Goal: Find specific page/section: Find specific page/section

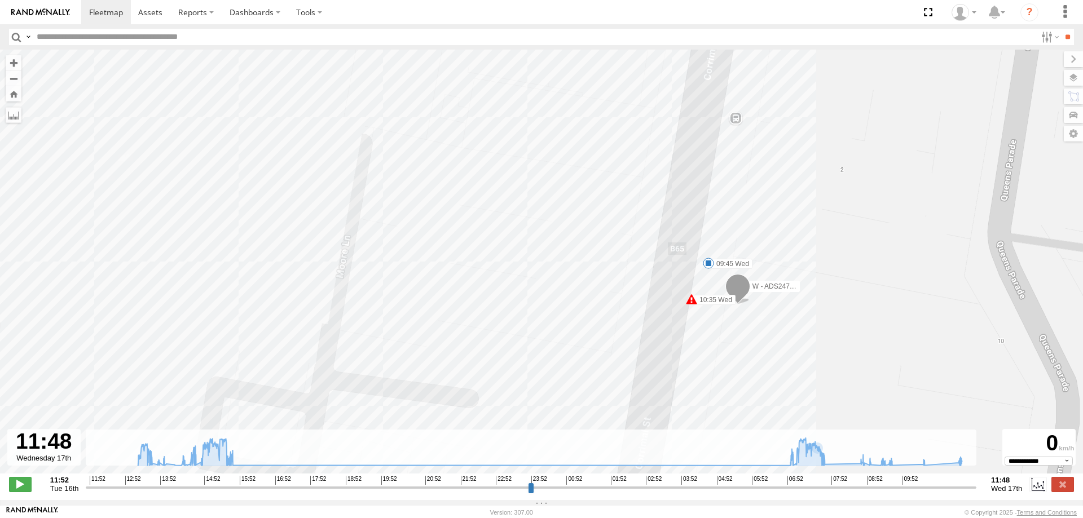
select select "**********"
click at [148, 12] on span at bounding box center [150, 12] width 24 height 11
click at [104, 11] on span at bounding box center [106, 12] width 34 height 11
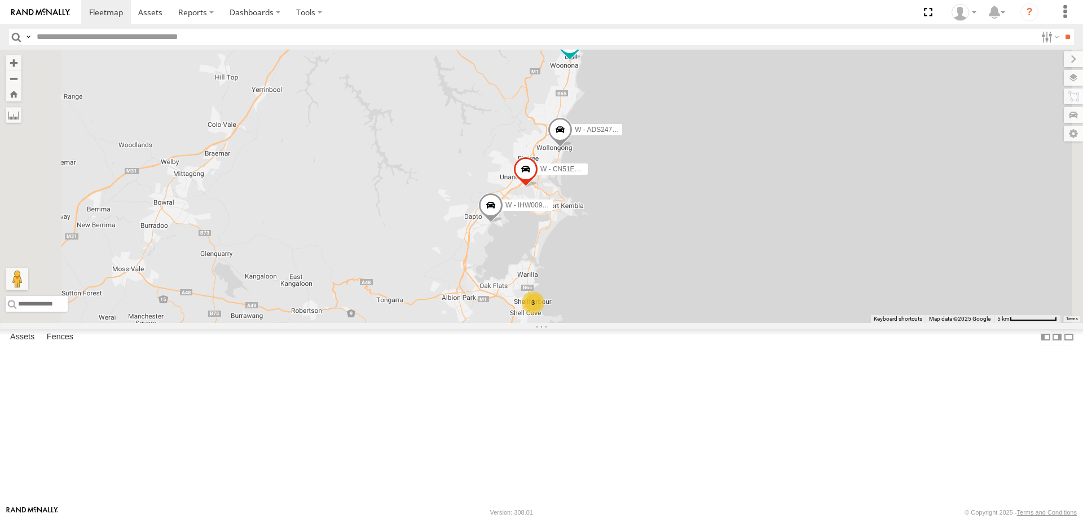
drag, startPoint x: 811, startPoint y: 273, endPoint x: 740, endPoint y: 238, distance: 80.0
click at [806, 272] on div "B - DG93WL - Josh Fahd W - CN51ES - Cameron Ashby W - IHW009 - Geoff Cooper W -…" at bounding box center [541, 187] width 1083 height 274
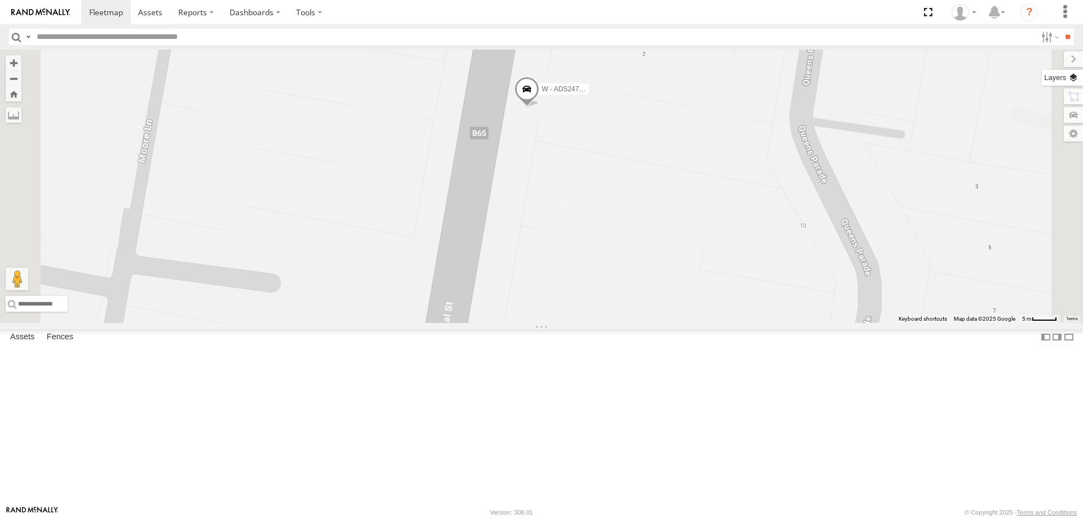
click at [1076, 78] on label at bounding box center [1062, 78] width 41 height 16
click at [0, 0] on label at bounding box center [0, 0] width 0 height 0
click at [0, 0] on span "Satellite" at bounding box center [0, 0] width 0 height 0
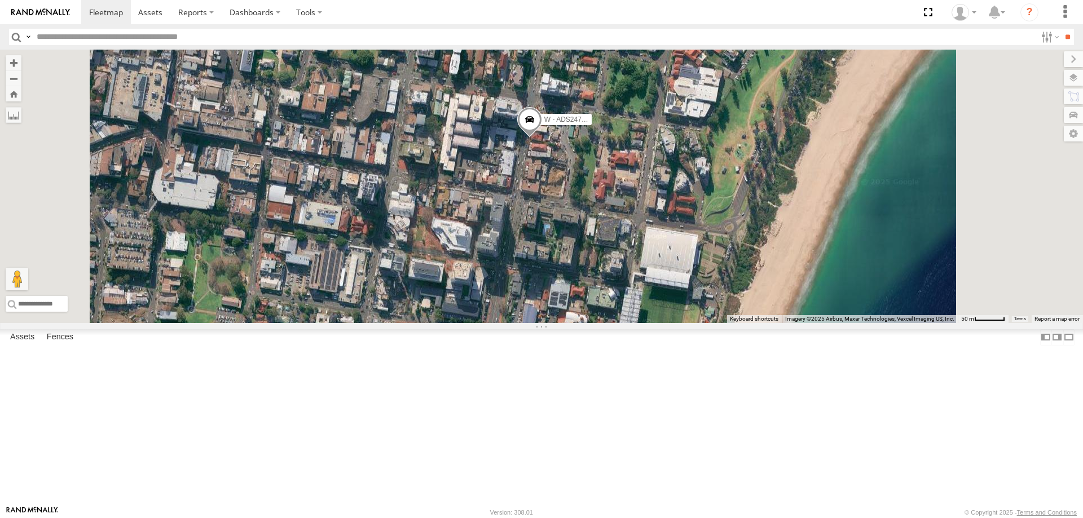
click at [0, 0] on span "Roadmap" at bounding box center [0, 0] width 0 height 0
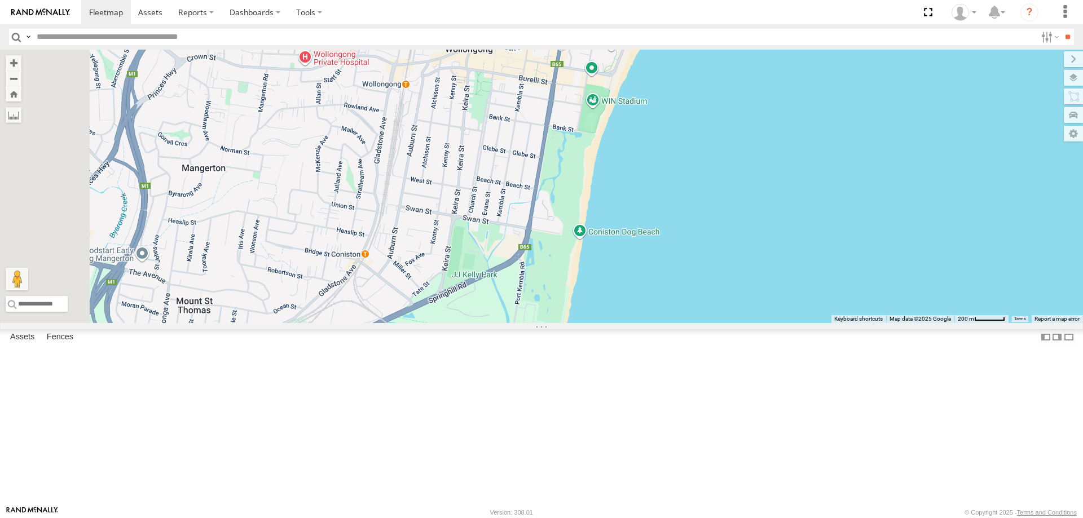
drag, startPoint x: 828, startPoint y: 249, endPoint x: 834, endPoint y: 239, distance: 11.4
click at [834, 239] on div "B - DG93WL - Josh Fahd W - CN51ES - Cameron Ashby W - IHW009 - Geoff Cooper W -…" at bounding box center [541, 187] width 1083 height 274
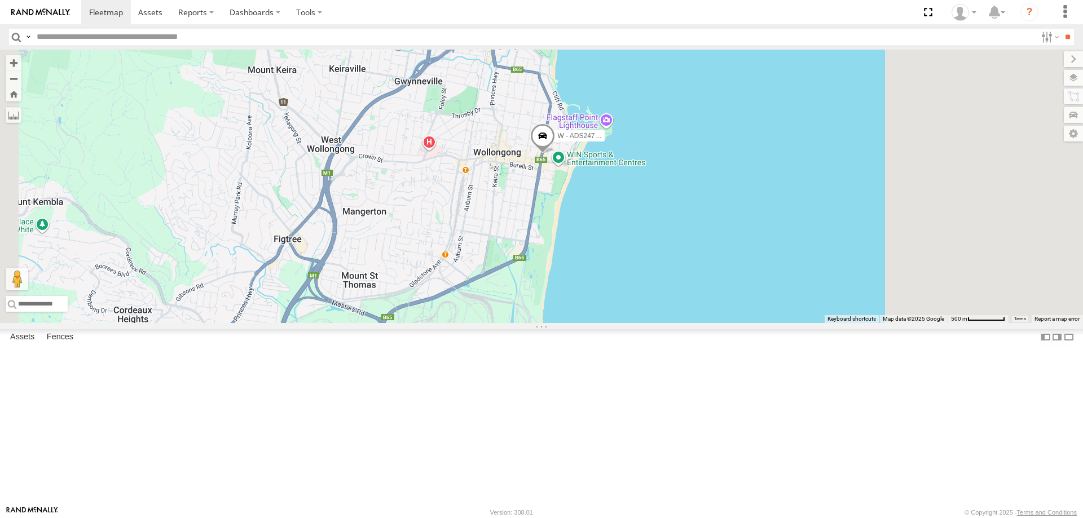
drag, startPoint x: 846, startPoint y: 258, endPoint x: 779, endPoint y: 305, distance: 82.2
click at [779, 305] on div "B - DG93WL - Josh Fahd W - CN51ES - Cameron Ashby W - IHW009 - Geoff Cooper W -…" at bounding box center [541, 187] width 1083 height 274
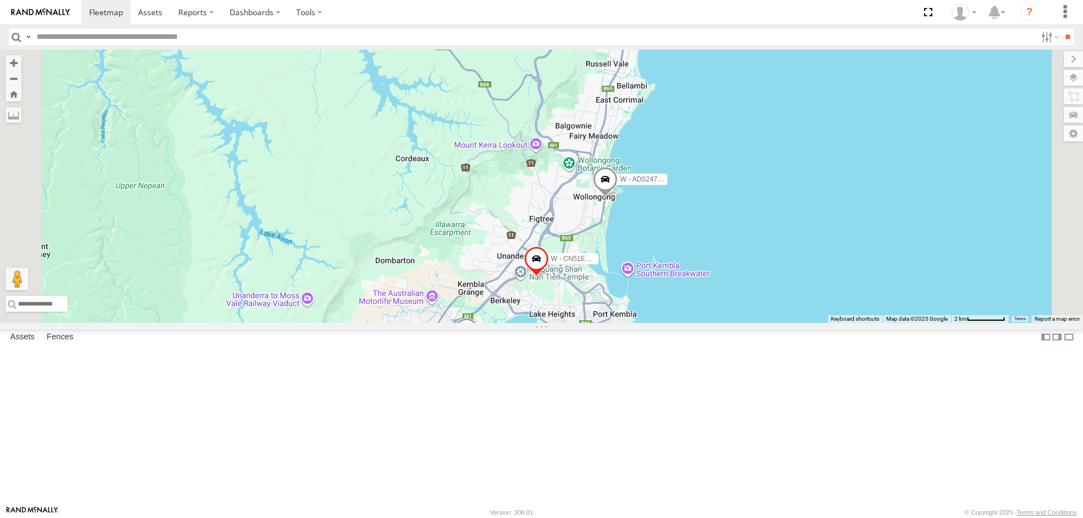
drag, startPoint x: 833, startPoint y: 374, endPoint x: 834, endPoint y: 265, distance: 109.5
click at [834, 255] on div "W - CN51ES - Cameron Ashby W - IHW009 - Geoff Cooper W - ADS247 - Nassir Hull W…" at bounding box center [541, 187] width 1083 height 274
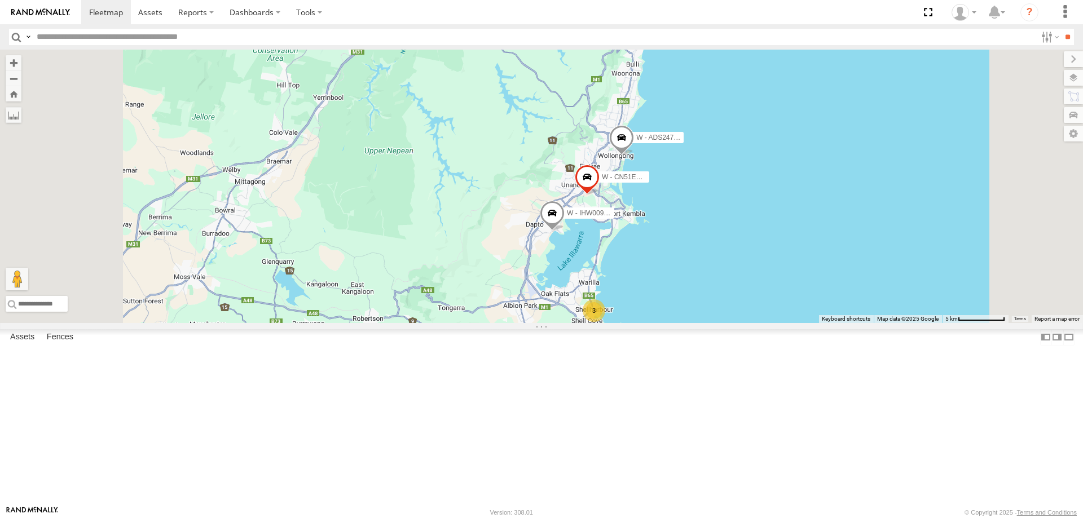
drag, startPoint x: 820, startPoint y: 360, endPoint x: 801, endPoint y: 368, distance: 20.5
click at [811, 323] on div "W - CN51ES - Cameron Ashby W - IHW009 - Geoff Cooper W - ADS247 - Nassir Hull W…" at bounding box center [541, 187] width 1083 height 274
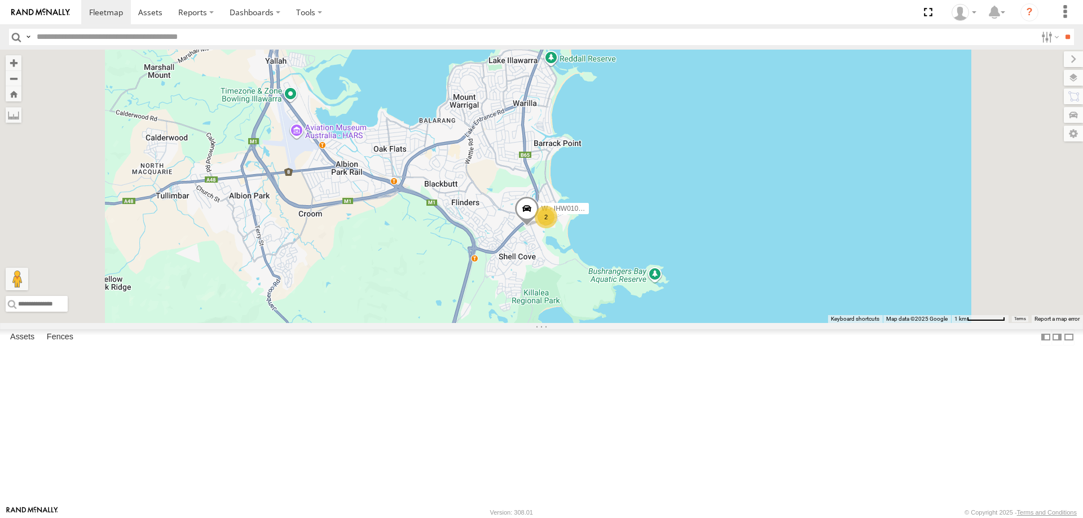
drag, startPoint x: 793, startPoint y: 226, endPoint x: 821, endPoint y: 313, distance: 90.8
click at [821, 313] on div "2 W - IHW010 - Scott Carey" at bounding box center [541, 187] width 1083 height 274
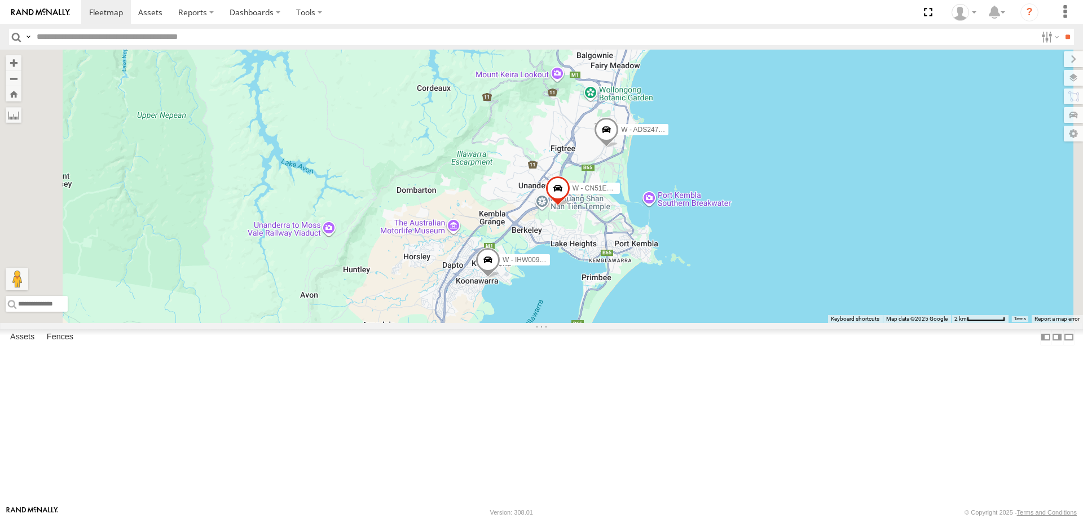
drag, startPoint x: 869, startPoint y: 244, endPoint x: 793, endPoint y: 366, distance: 143.2
click at [801, 323] on div "W - CN51ES - Cameron Ashby W - IHW009 - Geoff Cooper 3 W - ADS247 - Nassir Hull" at bounding box center [541, 187] width 1083 height 274
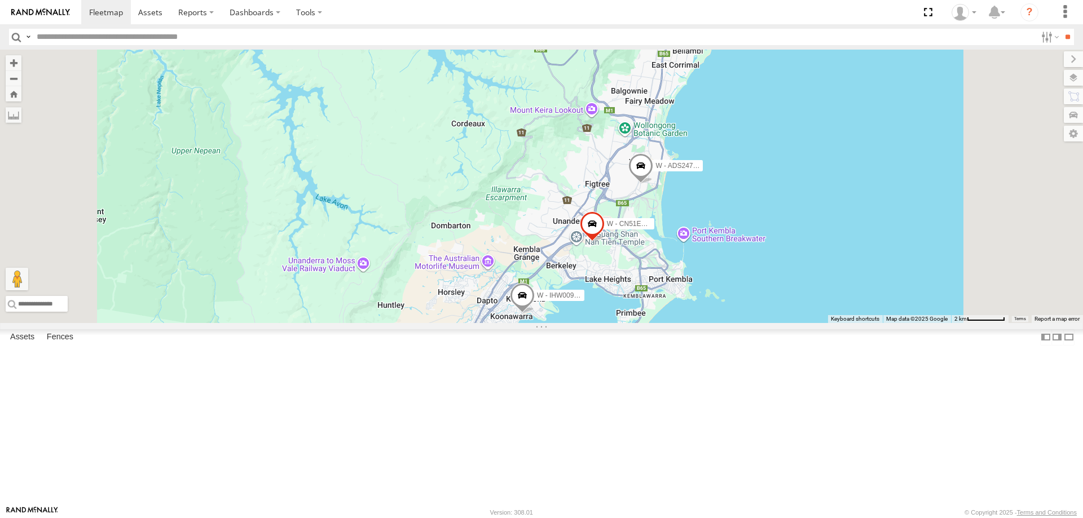
click at [847, 208] on div "W - CN51ES - Cameron Ashby W - IHW009 - Geoff Cooper W - ADS247 - Nassir Hull" at bounding box center [541, 187] width 1083 height 274
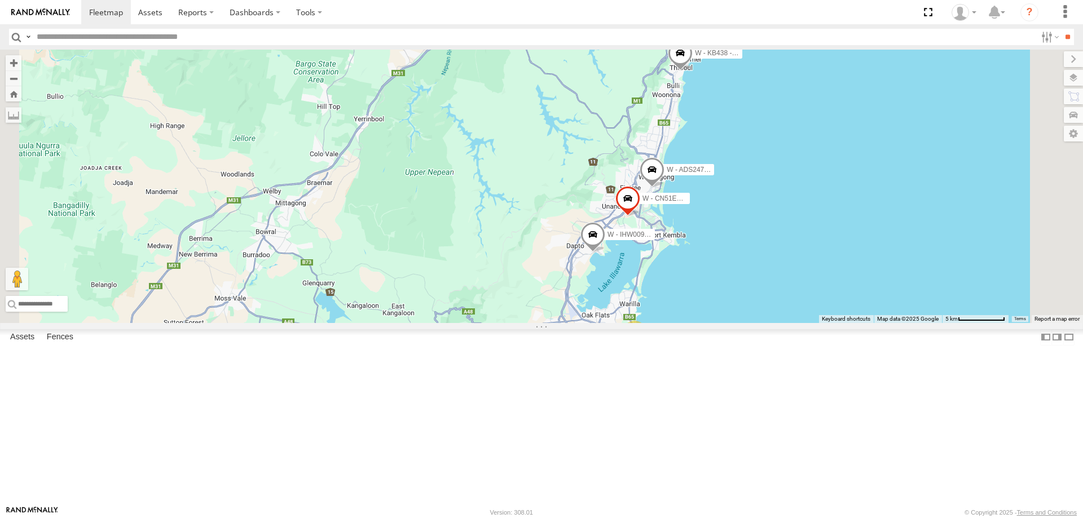
drag, startPoint x: 831, startPoint y: 343, endPoint x: 704, endPoint y: 235, distance: 166.9
click at [828, 323] on div "W - CN51ES - Cameron Ashby W - IHW009 - Geoff Cooper W - ADS247 - Nassir Hull W…" at bounding box center [541, 187] width 1083 height 274
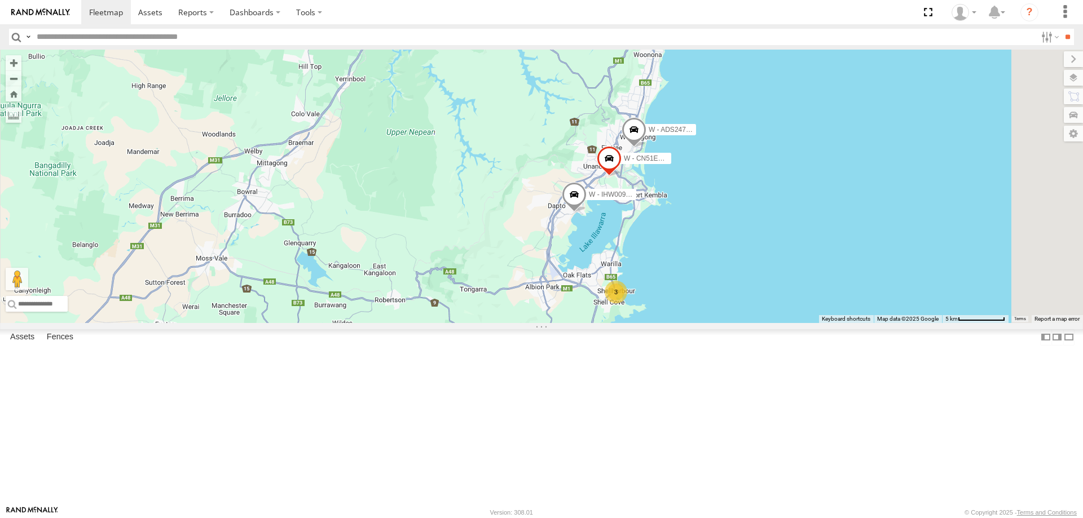
click at [674, 31] on span at bounding box center [661, 16] width 25 height 30
click at [677, 18] on label at bounding box center [666, 14] width 22 height 8
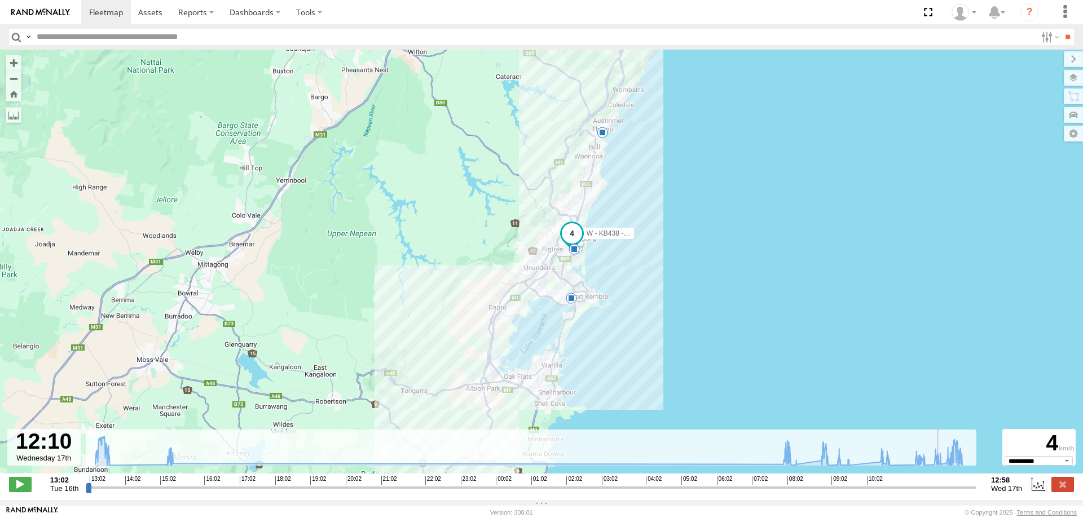
drag, startPoint x: 88, startPoint y: 495, endPoint x: 881, endPoint y: 460, distance: 793.5
click at [943, 493] on input "range" at bounding box center [531, 487] width 891 height 11
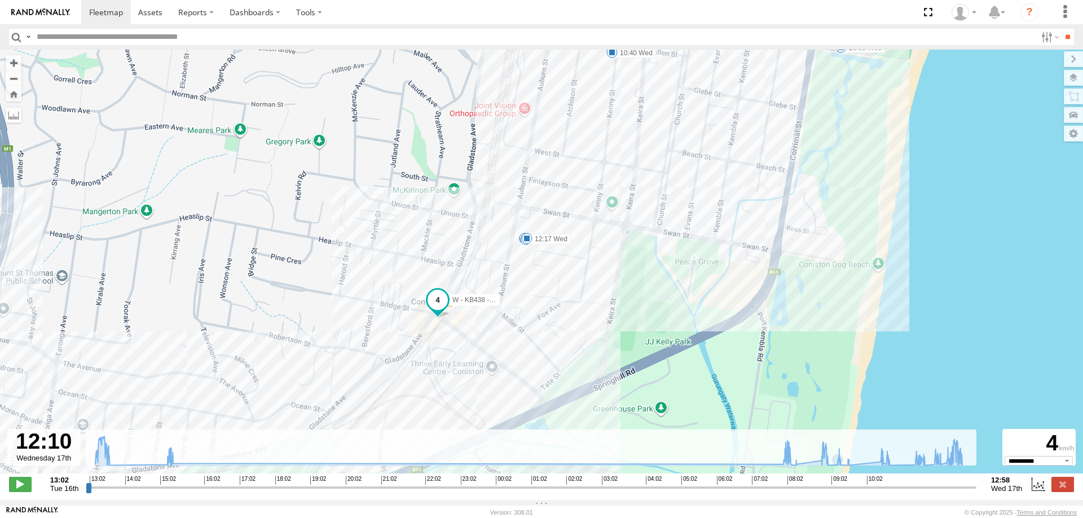
click at [925, 493] on input "range" at bounding box center [531, 487] width 891 height 11
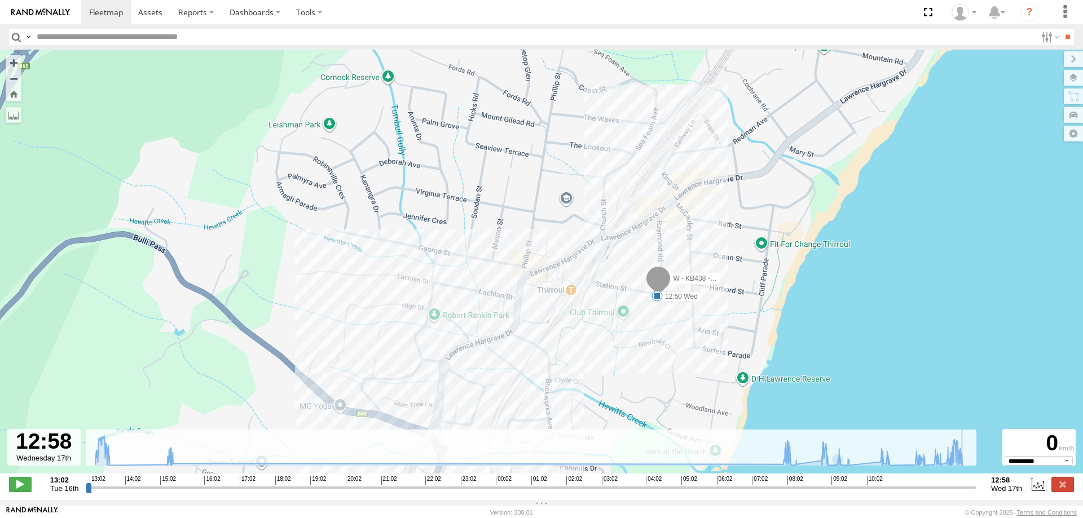
drag, startPoint x: 927, startPoint y: 495, endPoint x: 983, endPoint y: 490, distance: 56.6
type input "**********"
click at [977, 490] on input "range" at bounding box center [531, 487] width 891 height 11
click at [148, 16] on span at bounding box center [150, 12] width 24 height 11
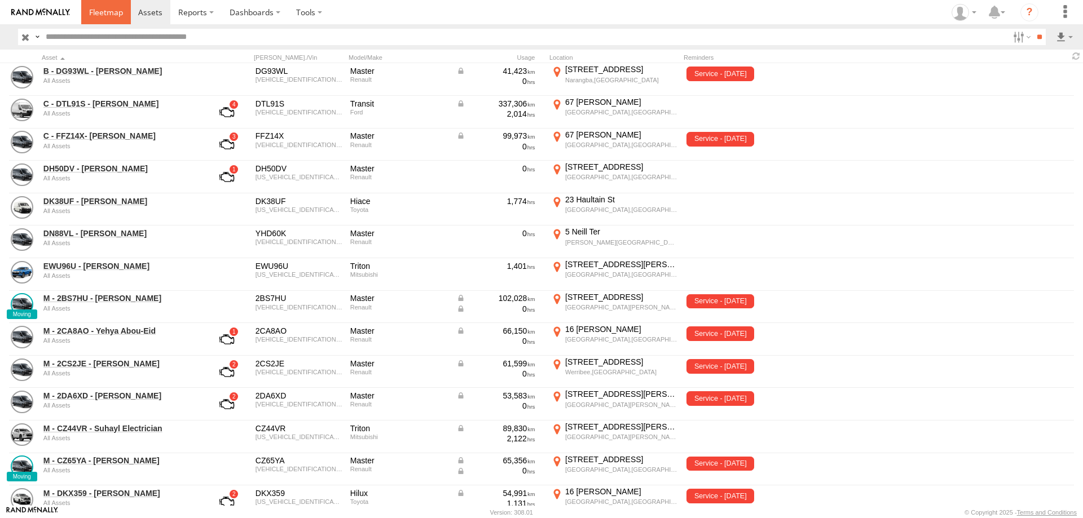
click at [108, 12] on span at bounding box center [106, 12] width 34 height 11
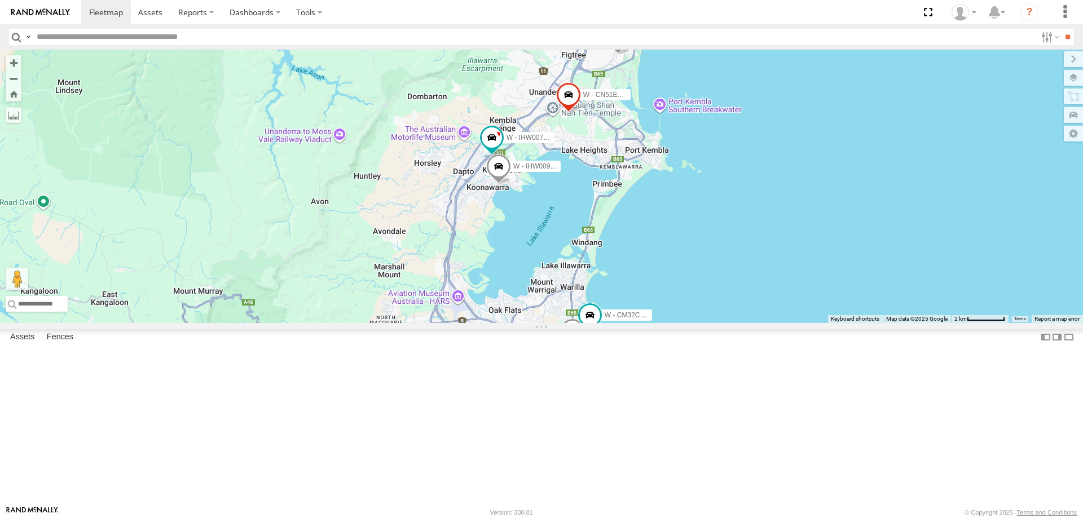
drag, startPoint x: 963, startPoint y: 270, endPoint x: 876, endPoint y: 298, distance: 90.8
click at [876, 298] on div "W - CN51ES - Cameron Ashby W - IHW009 - Geoff Cooper W - IHW007 - Paul Whatman …" at bounding box center [541, 187] width 1083 height 274
drag, startPoint x: 868, startPoint y: 322, endPoint x: 868, endPoint y: 359, distance: 37.2
click at [868, 323] on div "W - CN51ES - Cameron Ashby W - IHW009 - Geoff Cooper W - IHW007 - Paul Whatman …" at bounding box center [541, 187] width 1083 height 274
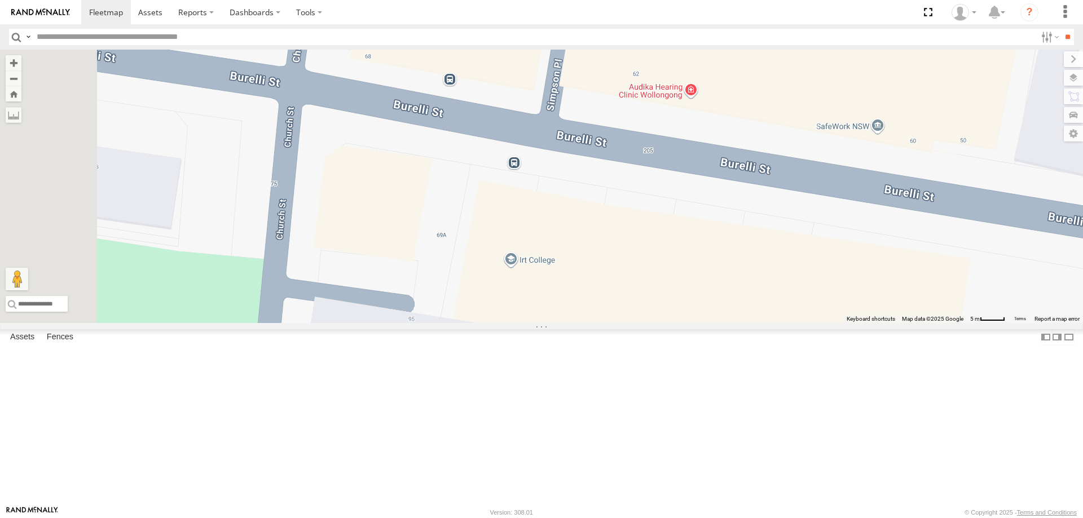
drag, startPoint x: 485, startPoint y: 271, endPoint x: 537, endPoint y: 304, distance: 61.4
click at [537, 304] on div "W - CN51ES - Cameron Ashby W - IHW009 - Geoff Cooper W - IHW007 - Paul Whatman …" at bounding box center [541, 187] width 1083 height 274
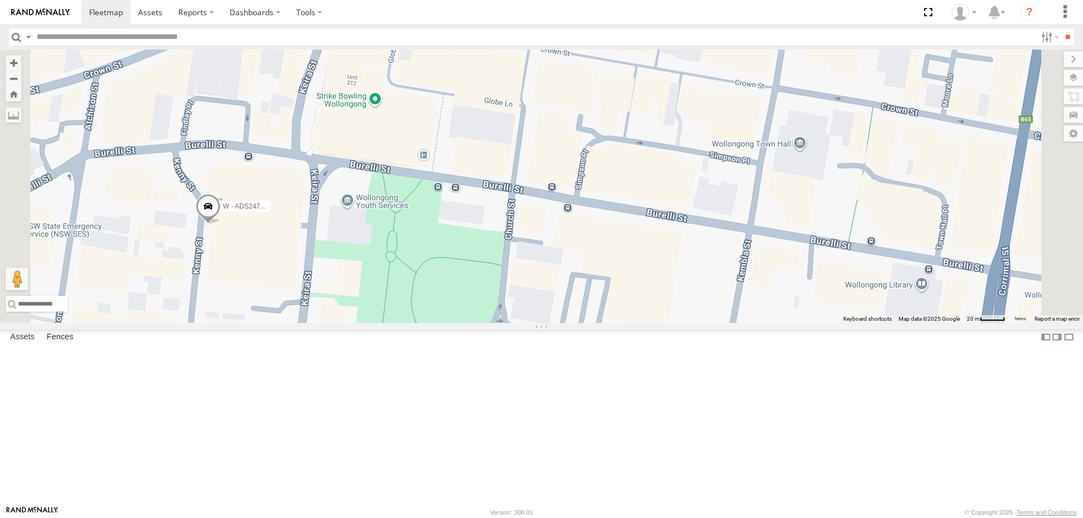
drag, startPoint x: 533, startPoint y: 333, endPoint x: 525, endPoint y: 304, distance: 30.4
click at [531, 303] on div "W - CN51ES - Cameron Ashby W - IHW009 - Geoff Cooper W - IHW007 - Paul Whatman …" at bounding box center [541, 187] width 1083 height 274
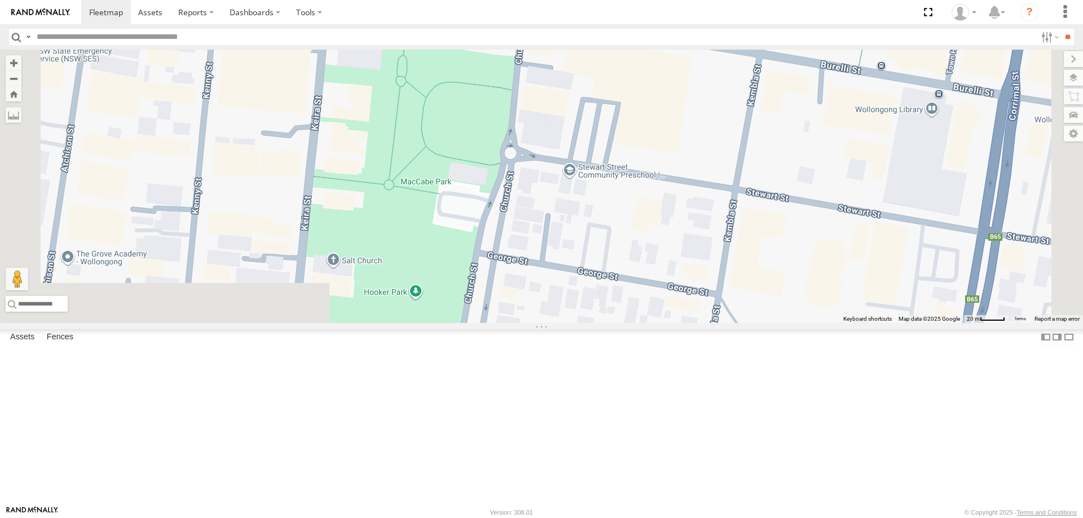
drag, startPoint x: 522, startPoint y: 280, endPoint x: 522, endPoint y: 257, distance: 23.1
click at [522, 258] on div "W - CN51ES - Cameron Ashby W - IHW009 - Geoff Cooper W - IHW007 - Paul Whatman …" at bounding box center [541, 187] width 1083 height 274
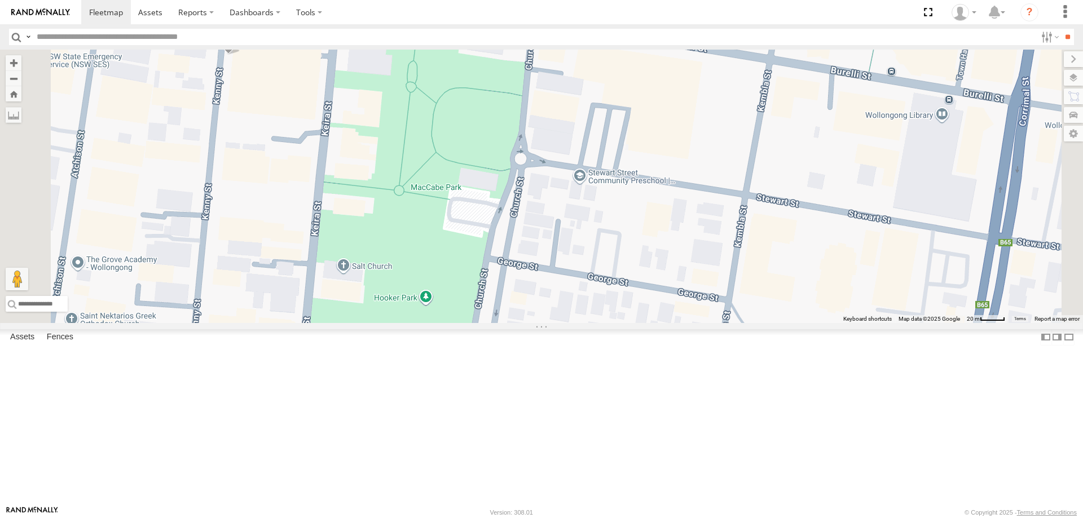
drag, startPoint x: 526, startPoint y: 313, endPoint x: 525, endPoint y: 453, distance: 140.5
click at [525, 323] on div "W - CN51ES - Cameron Ashby W - IHW009 - Geoff Cooper W - IHW007 - Paul Whatman …" at bounding box center [541, 187] width 1083 height 274
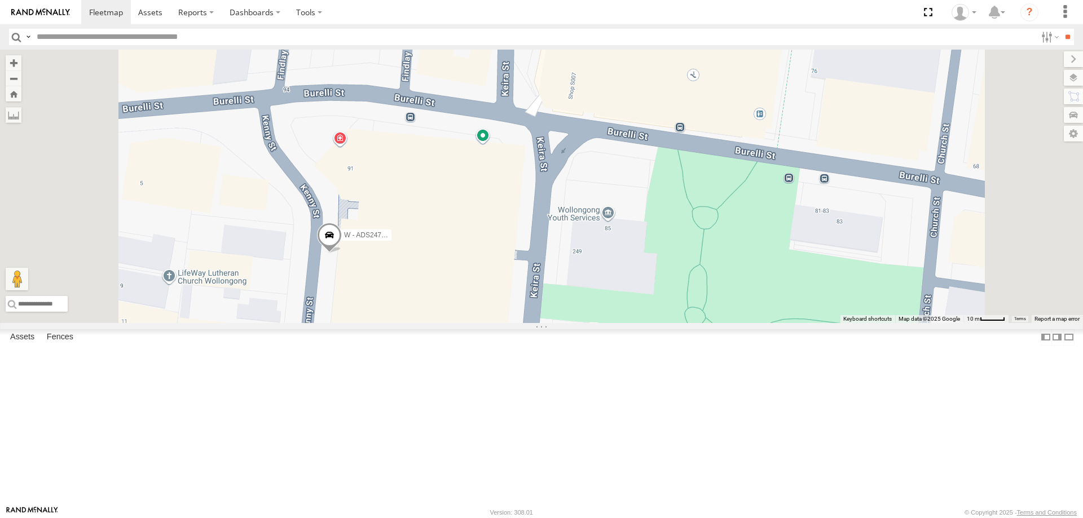
drag, startPoint x: 692, startPoint y: 251, endPoint x: 689, endPoint y: 240, distance: 10.4
click at [689, 240] on div "W - CN51ES - Cameron Ashby W - IHW009 - Geoff Cooper W - IHW007 - Paul Whatman …" at bounding box center [541, 187] width 1083 height 274
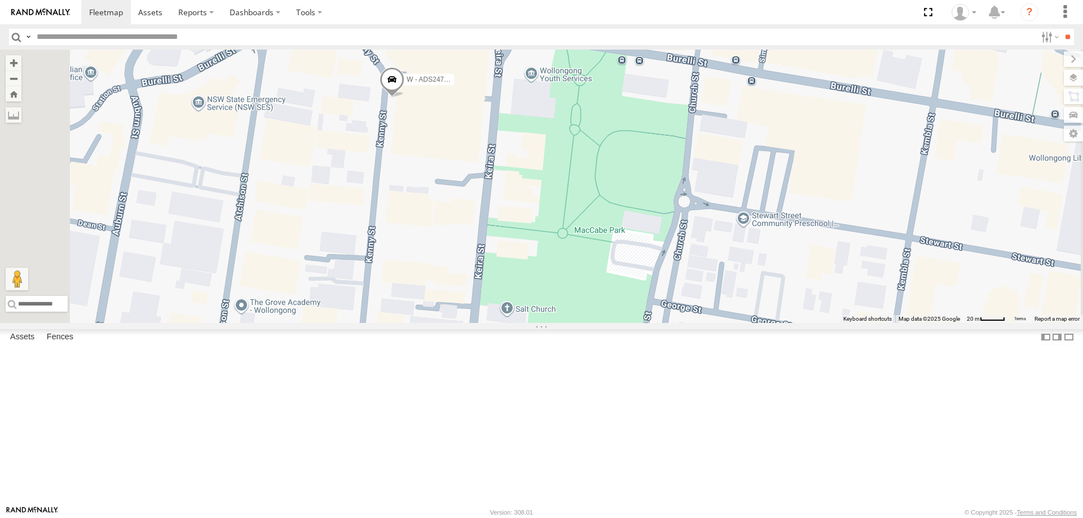
drag, startPoint x: 709, startPoint y: 240, endPoint x: 629, endPoint y: 213, distance: 84.0
click at [630, 212] on div "W - CN51ES - Cameron Ashby W - IHW009 - Geoff Cooper W - IHW007 - Paul Whatman …" at bounding box center [541, 187] width 1083 height 274
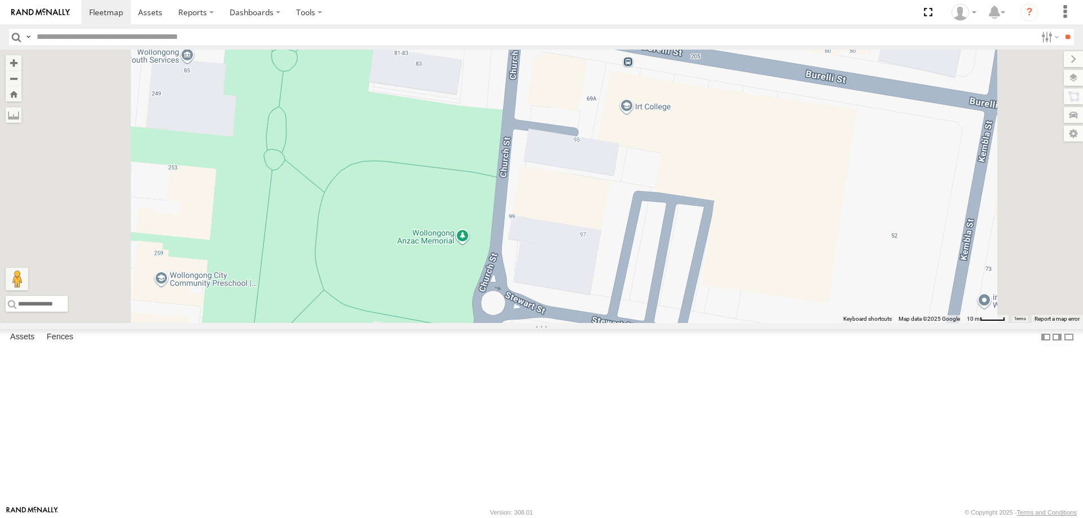
drag, startPoint x: 651, startPoint y: 181, endPoint x: 651, endPoint y: 371, distance: 190.1
click at [651, 323] on div "W - CN51ES - Cameron Ashby W - IHW009 - Geoff Cooper W - IHW007 - Paul Whatman …" at bounding box center [541, 187] width 1083 height 274
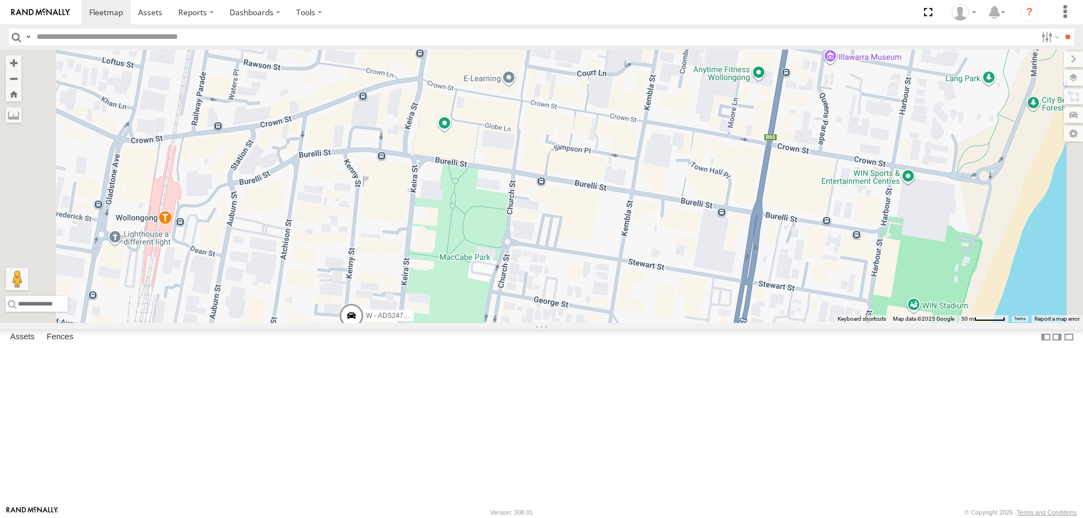
drag, startPoint x: 680, startPoint y: 380, endPoint x: 666, endPoint y: 348, distance: 34.9
click at [667, 323] on div "W - CN51ES - Cameron Ashby W - IHW009 - Geoff Cooper W - IHW007 - Paul Whatman …" at bounding box center [541, 187] width 1083 height 274
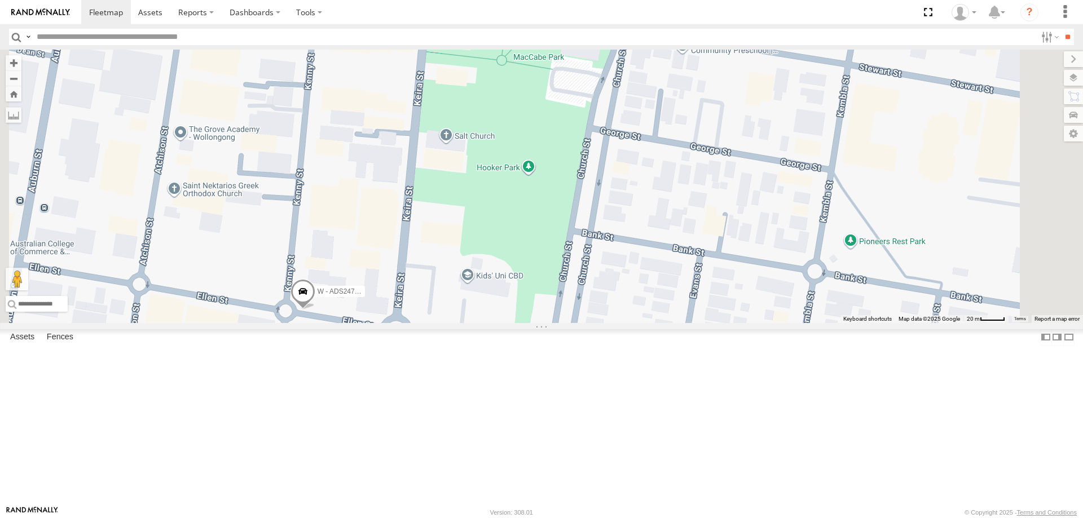
drag, startPoint x: 614, startPoint y: 390, endPoint x: 484, endPoint y: 363, distance: 133.8
click at [484, 323] on div "W - CN51ES - Cameron Ashby W - IHW009 - Geoff Cooper W - IHW007 - Paul Whatman …" at bounding box center [541, 187] width 1083 height 274
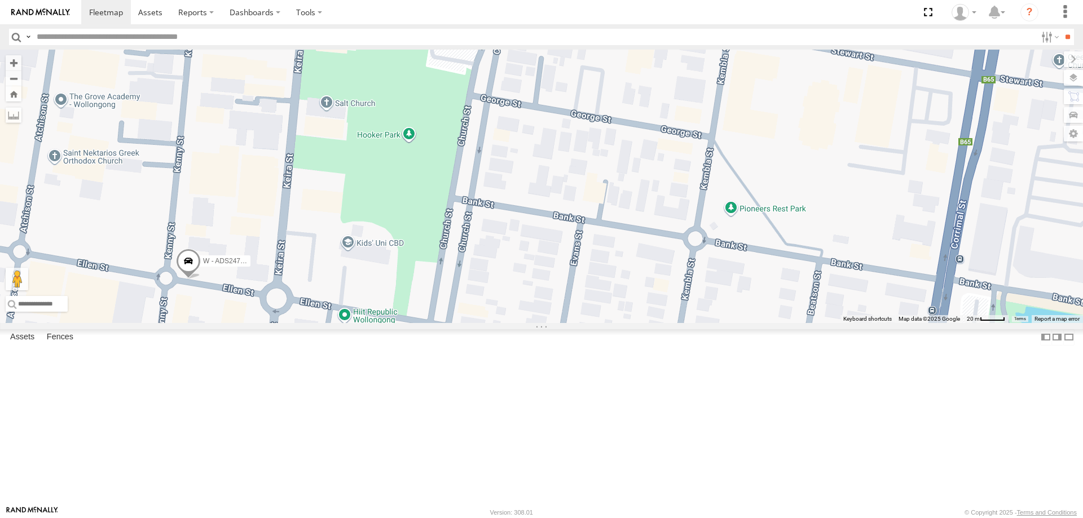
drag, startPoint x: 420, startPoint y: 416, endPoint x: 518, endPoint y: 417, distance: 98.2
click at [518, 323] on div "W - CN51ES - Cameron Ashby W - IHW009 - Geoff Cooper W - IHW007 - Paul Whatman …" at bounding box center [541, 187] width 1083 height 274
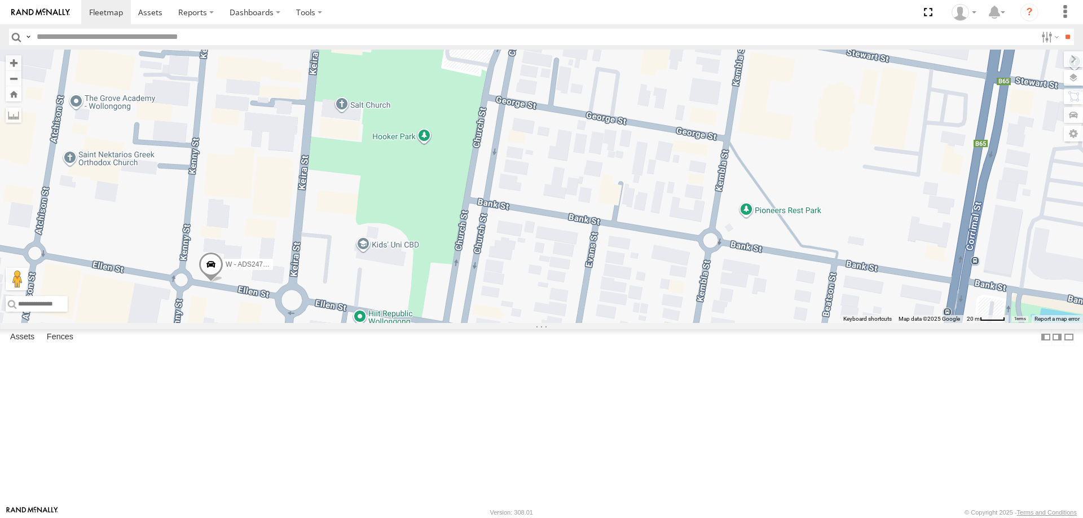
drag, startPoint x: 546, startPoint y: 440, endPoint x: 499, endPoint y: 440, distance: 47.4
click at [499, 323] on div "W - CN51ES - Cameron Ashby W - IHW009 - Geoff Cooper W - IHW007 - Paul Whatman …" at bounding box center [541, 187] width 1083 height 274
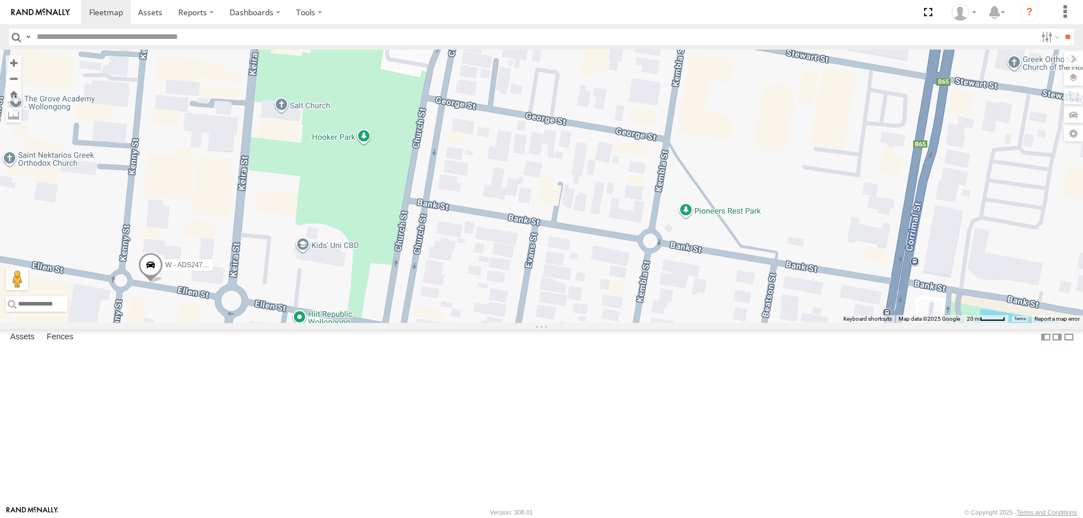
drag, startPoint x: 471, startPoint y: 440, endPoint x: 515, endPoint y: 440, distance: 43.4
click at [515, 323] on div "W - CN51ES - Cameron Ashby W - IHW009 - Geoff Cooper W - IHW007 - Paul Whatman …" at bounding box center [541, 187] width 1083 height 274
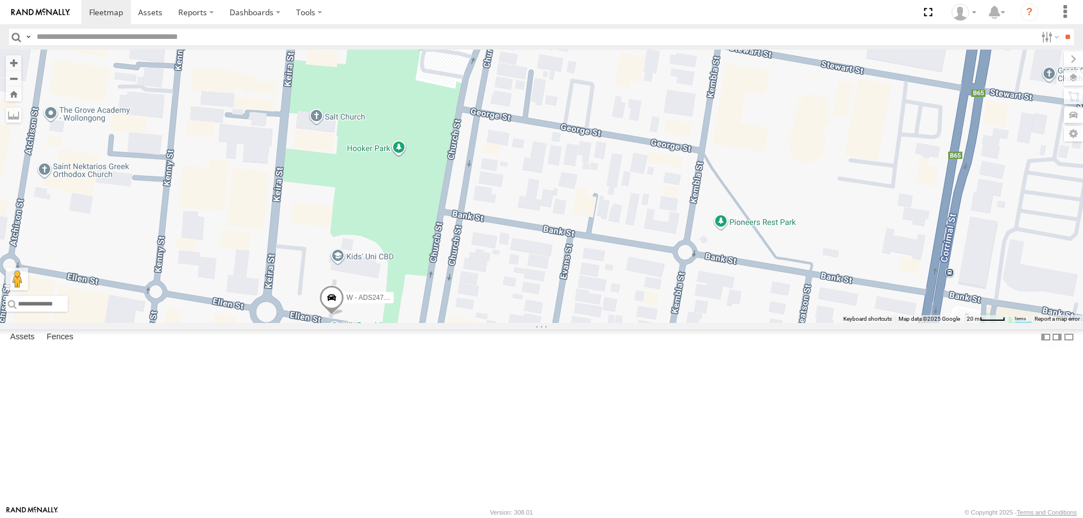
drag, startPoint x: 622, startPoint y: 357, endPoint x: 599, endPoint y: 408, distance: 56.3
click at [600, 323] on div "W - CN51ES - Cameron Ashby W - IHW009 - Geoff Cooper W - IHW007 - Paul Whatman …" at bounding box center [541, 187] width 1083 height 274
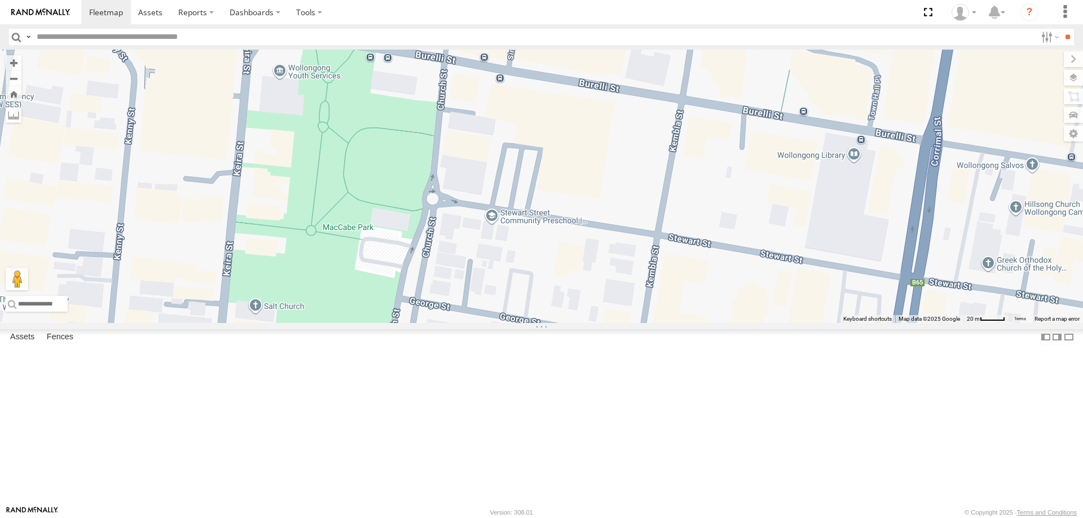
drag, startPoint x: 625, startPoint y: 244, endPoint x: 575, endPoint y: 415, distance: 178.7
click at [575, 323] on div "W - CN51ES - Cameron Ashby W - IHW009 - Geoff Cooper W - IHW007 - Paul Whatman …" at bounding box center [541, 187] width 1083 height 274
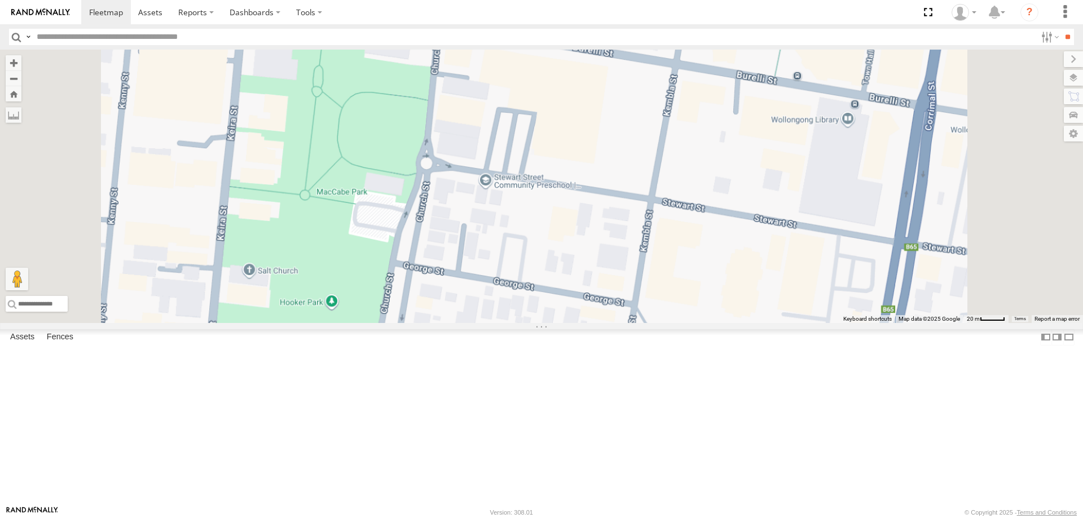
drag, startPoint x: 613, startPoint y: 379, endPoint x: 597, endPoint y: 300, distance: 80.6
click at [597, 300] on div "W - CN51ES - Cameron Ashby W - IHW009 - Geoff Cooper W - IHW007 - Paul Whatman …" at bounding box center [541, 187] width 1083 height 274
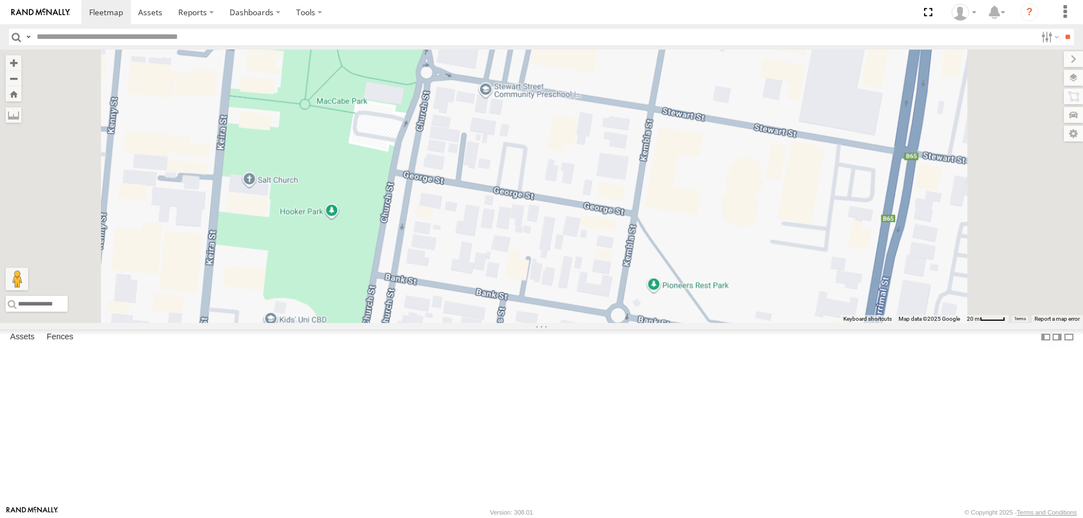
drag, startPoint x: 573, startPoint y: 271, endPoint x: 573, endPoint y: 231, distance: 40.6
click at [573, 232] on div "W - CN51ES - Cameron Ashby W - IHW009 - Geoff Cooper W - IHW007 - Paul Whatman …" at bounding box center [541, 187] width 1083 height 274
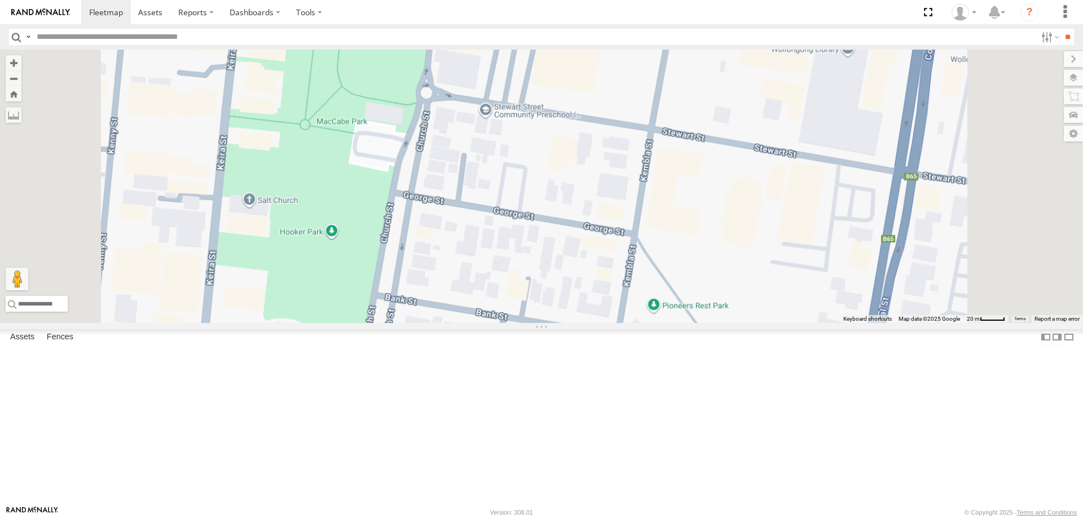
drag, startPoint x: 573, startPoint y: 230, endPoint x: 573, endPoint y: 357, distance: 126.4
click at [573, 323] on div "W - CN51ES - Cameron Ashby W - IHW009 - Geoff Cooper W - IHW007 - Paul Whatman …" at bounding box center [541, 187] width 1083 height 274
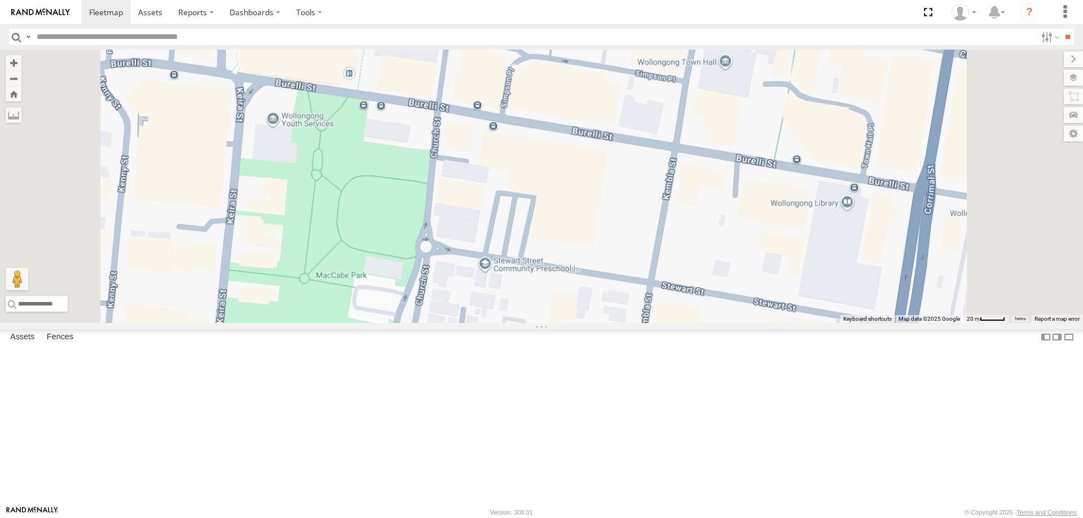
drag, startPoint x: 590, startPoint y: 322, endPoint x: 587, endPoint y: 355, distance: 33.4
click at [589, 323] on div "W - CN51ES - Cameron Ashby W - IHW009 - Geoff Cooper W - IHW007 - Paul Whatman …" at bounding box center [541, 187] width 1083 height 274
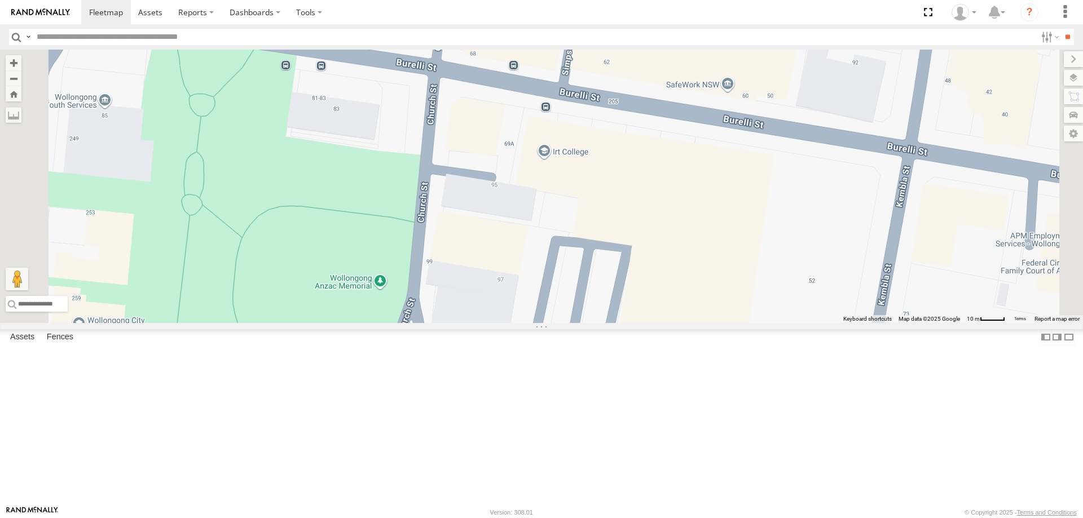
drag, startPoint x: 605, startPoint y: 308, endPoint x: 605, endPoint y: 351, distance: 42.9
click at [604, 323] on div "W - CN51ES - Cameron Ashby W - IHW009 - Geoff Cooper W - IHW007 - Paul Whatman …" at bounding box center [541, 187] width 1083 height 274
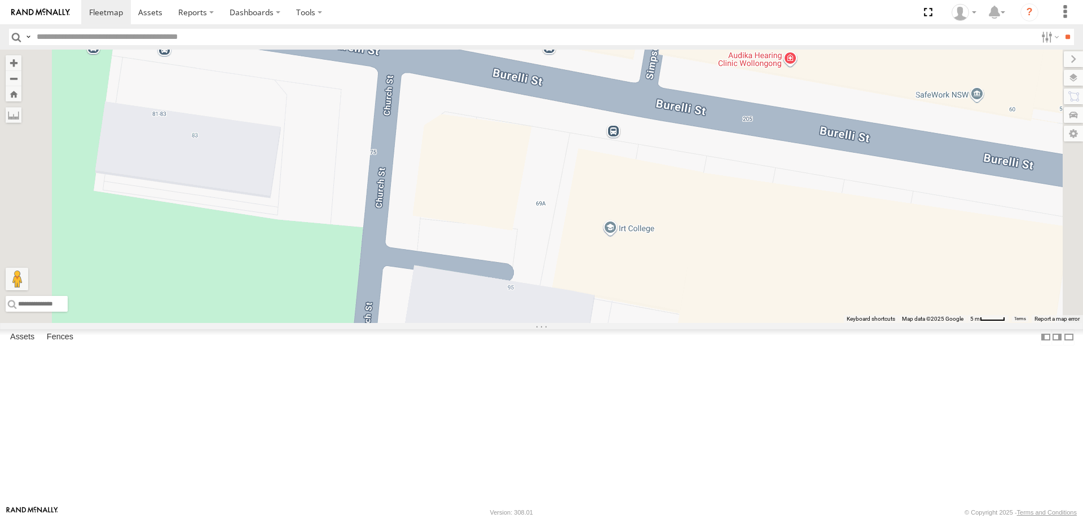
click at [599, 323] on div "W - CN51ES - Cameron Ashby W - IHW009 - Geoff Cooper W - IHW007 - Paul Whatman …" at bounding box center [541, 187] width 1083 height 274
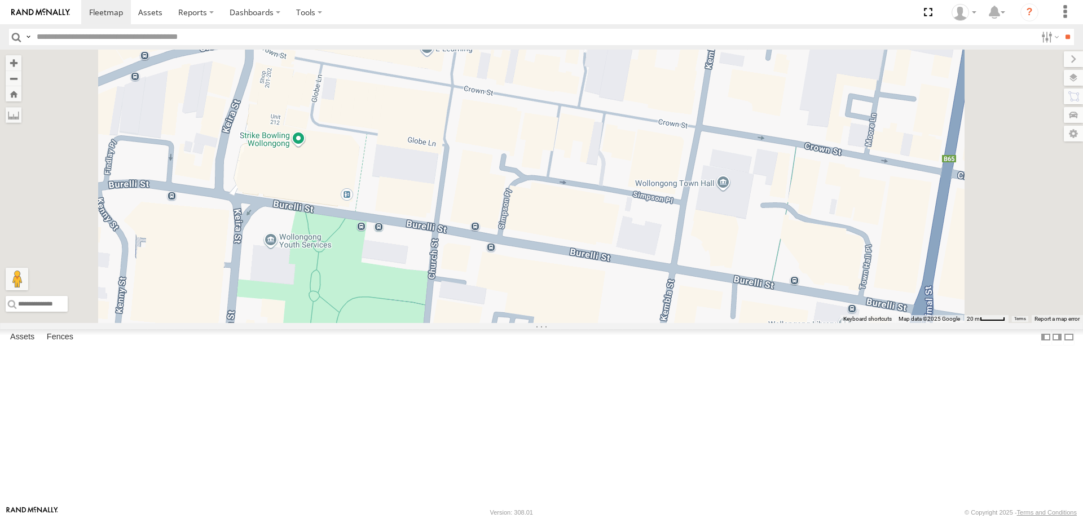
click at [598, 307] on div "W - CN51ES - Cameron Ashby W - IHW009 - Geoff Cooper W - IHW007 - Paul Whatman …" at bounding box center [541, 187] width 1083 height 274
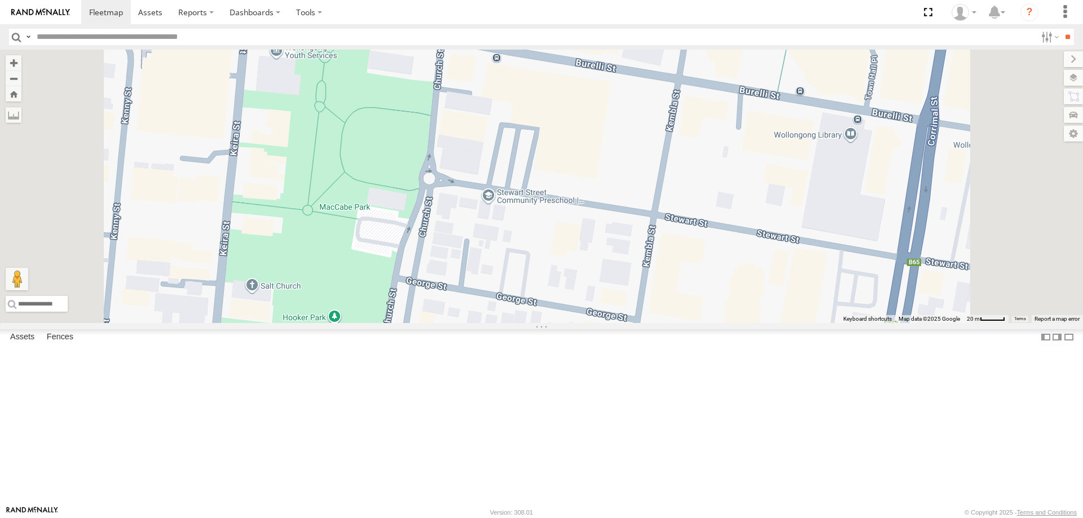
drag, startPoint x: 573, startPoint y: 396, endPoint x: 586, endPoint y: 345, distance: 53.0
click at [586, 323] on div "W - CN51ES - Cameron Ashby W - IHW009 - Geoff Cooper W - IHW007 - Paul Whatman …" at bounding box center [541, 187] width 1083 height 274
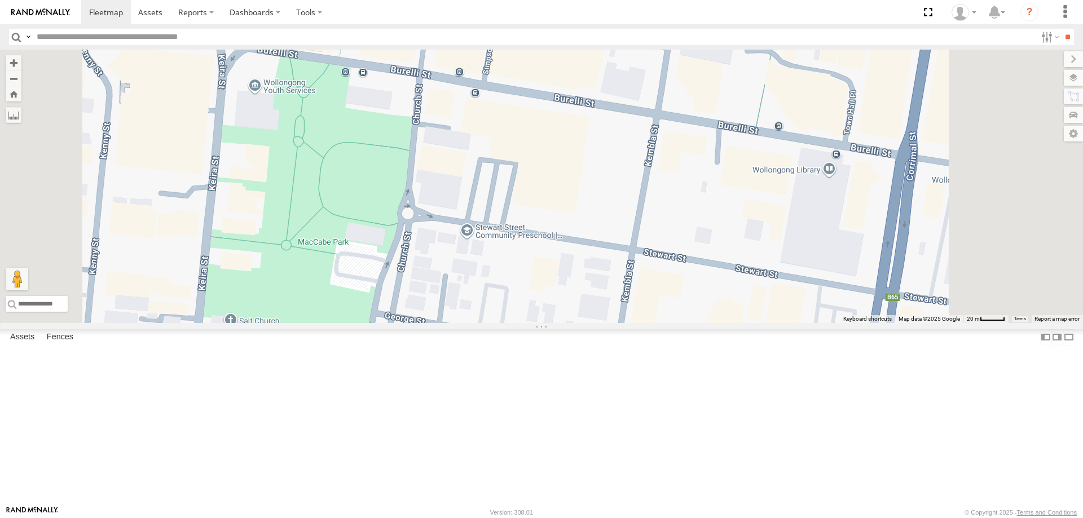
drag, startPoint x: 624, startPoint y: 246, endPoint x: 584, endPoint y: 370, distance: 130.4
click at [584, 323] on div "W - CN51ES - Cameron Ashby W - IHW009 - Geoff Cooper W - IHW007 - Paul Whatman …" at bounding box center [541, 187] width 1083 height 274
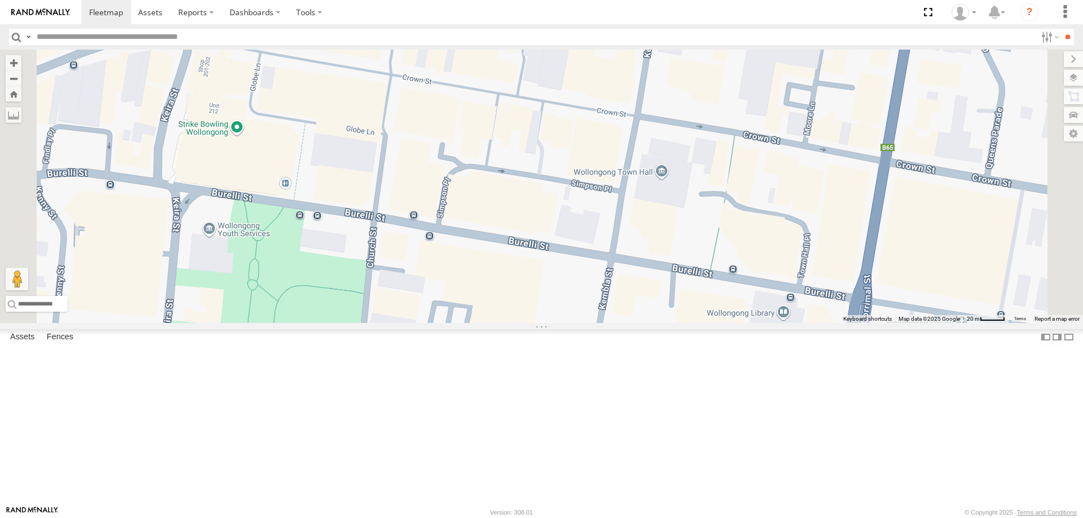
drag, startPoint x: 533, startPoint y: 416, endPoint x: 555, endPoint y: 372, distance: 49.5
click at [555, 323] on div "W - CN51ES - Cameron Ashby W - IHW009 - Geoff Cooper W - IHW007 - Paul Whatman …" at bounding box center [541, 187] width 1083 height 274
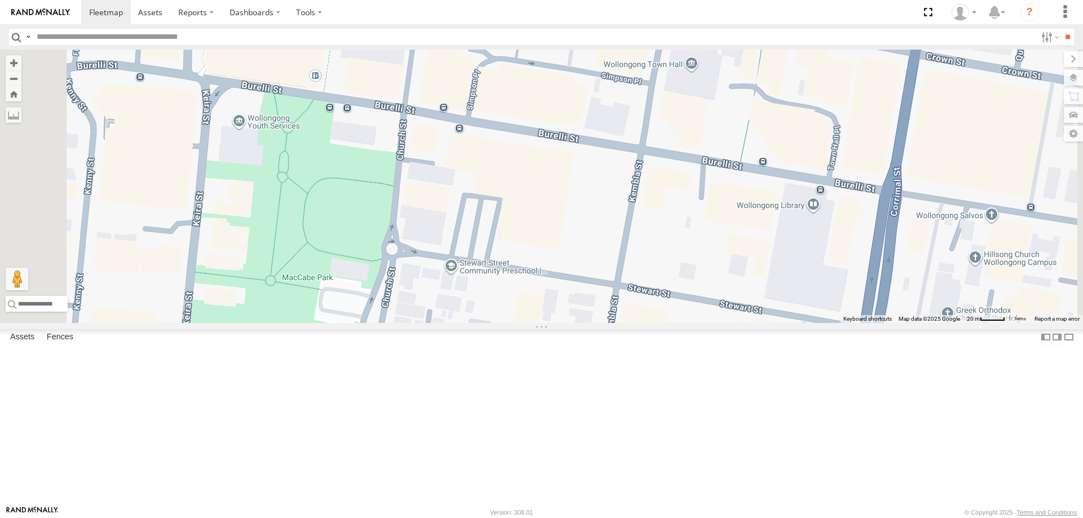
click at [553, 323] on div "W - CN51ES - Cameron Ashby W - IHW009 - Geoff Cooper W - IHW007 - Paul Whatman …" at bounding box center [541, 187] width 1083 height 274
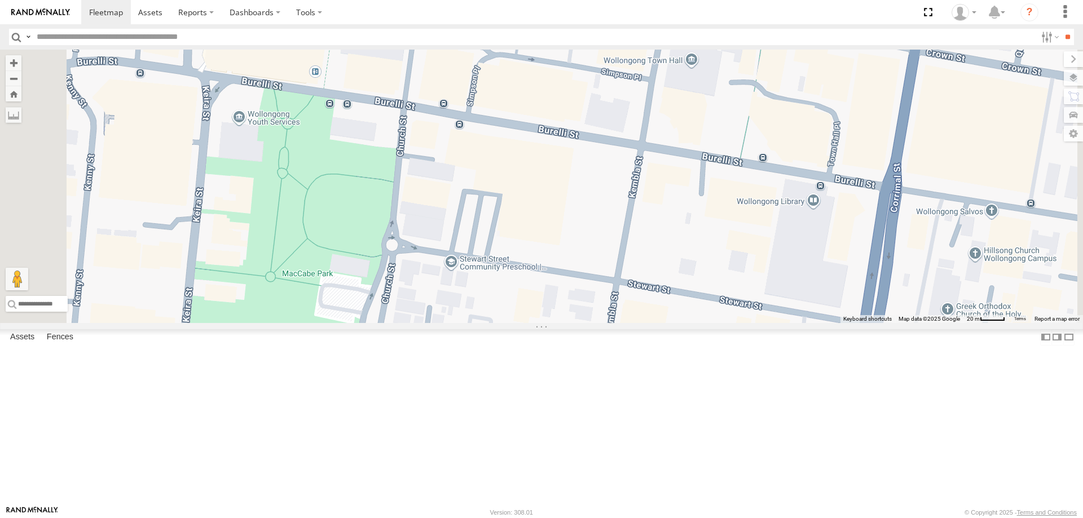
drag, startPoint x: 553, startPoint y: 388, endPoint x: 559, endPoint y: 355, distance: 33.9
click at [559, 323] on div "W - CN51ES - Cameron Ashby W - IHW009 - Geoff Cooper W - IHW007 - Paul Whatman …" at bounding box center [541, 187] width 1083 height 274
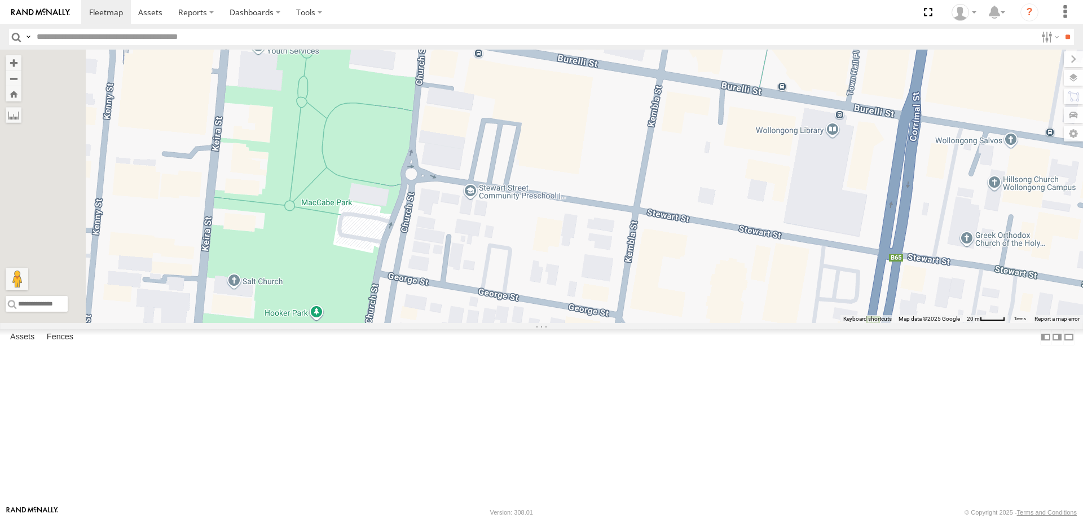
drag, startPoint x: 568, startPoint y: 310, endPoint x: 575, endPoint y: 296, distance: 15.7
click at [575, 296] on div "W - CN51ES - Cameron Ashby W - IHW009 - Geoff Cooper W - IHW007 - Paul Whatman …" at bounding box center [541, 187] width 1083 height 274
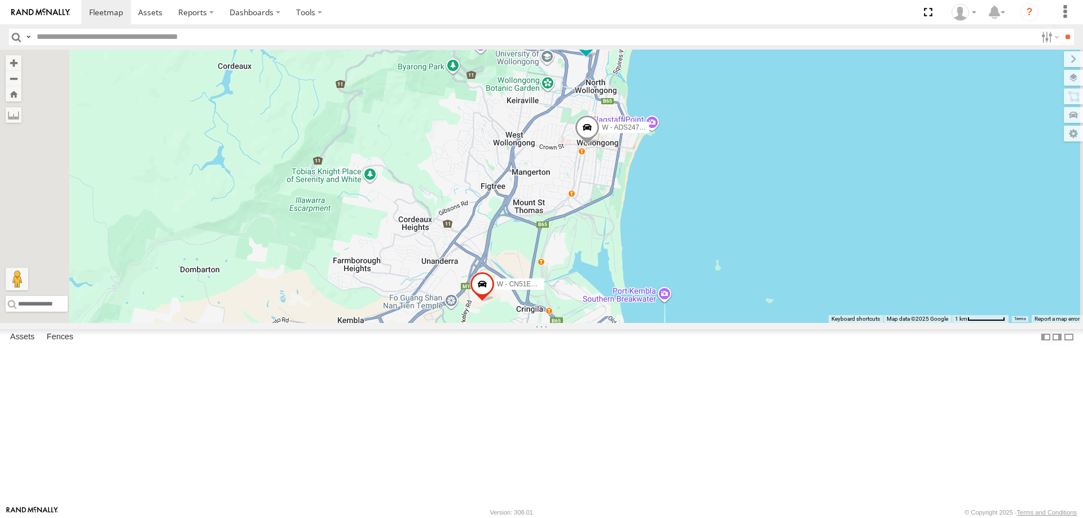
drag, startPoint x: 856, startPoint y: 421, endPoint x: 869, endPoint y: 273, distance: 148.4
click at [869, 273] on div "W - CN51ES - Cameron Ashby W - IHW007 - Paul Whatman W - ADS247 - Nassir Hull S…" at bounding box center [541, 187] width 1083 height 274
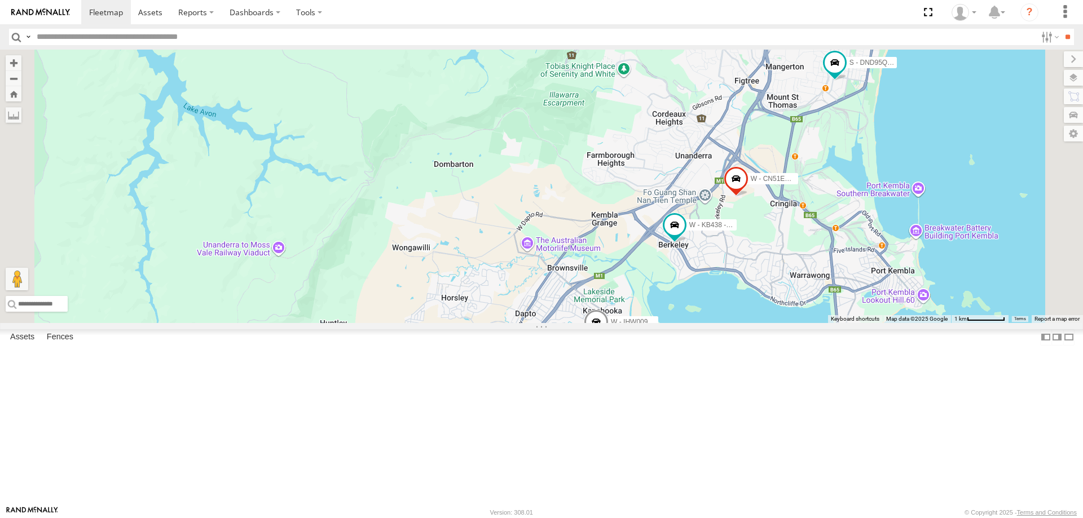
drag, startPoint x: 952, startPoint y: 315, endPoint x: 877, endPoint y: 357, distance: 86.6
click at [878, 323] on div "W - CN51ES - Cameron Ashby W - IHW009 - Geoff Cooper W - KB438 - Navarone Darja…" at bounding box center [541, 187] width 1083 height 274
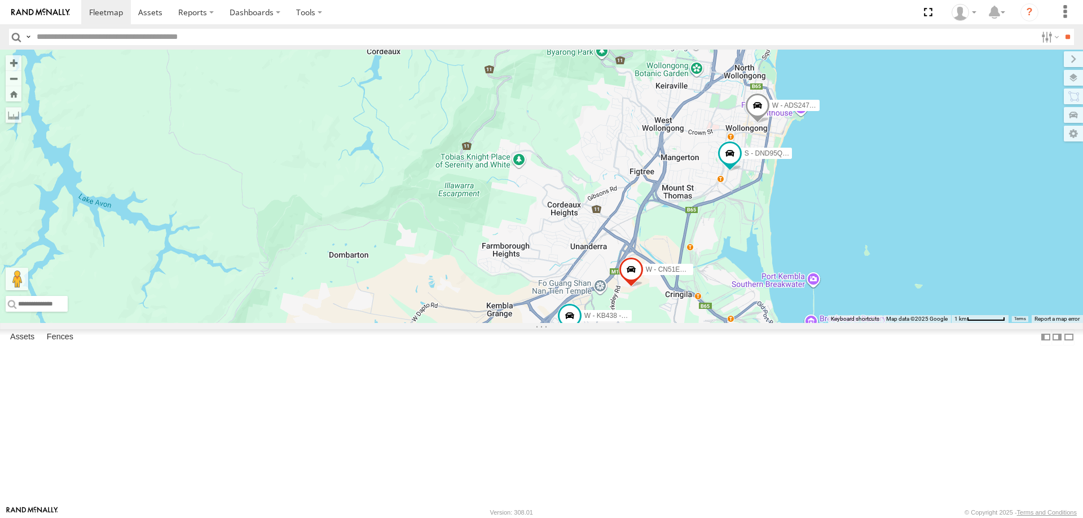
click at [918, 318] on div "W - CN51ES - Cameron Ashby W - IHW009 - Geoff Cooper W - KB438 - Navarone Darja…" at bounding box center [541, 187] width 1083 height 274
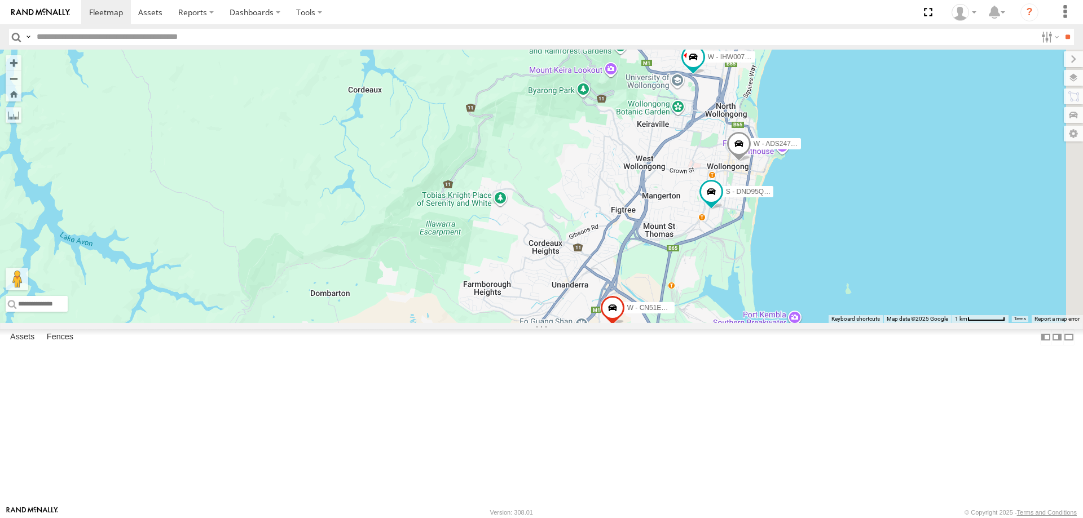
drag, startPoint x: 960, startPoint y: 279, endPoint x: 944, endPoint y: 316, distance: 40.2
click at [944, 316] on div "W - CN51ES - Cameron Ashby W - IHW009 - Geoff Cooper W - KB438 - Navarone Darja…" at bounding box center [541, 187] width 1083 height 274
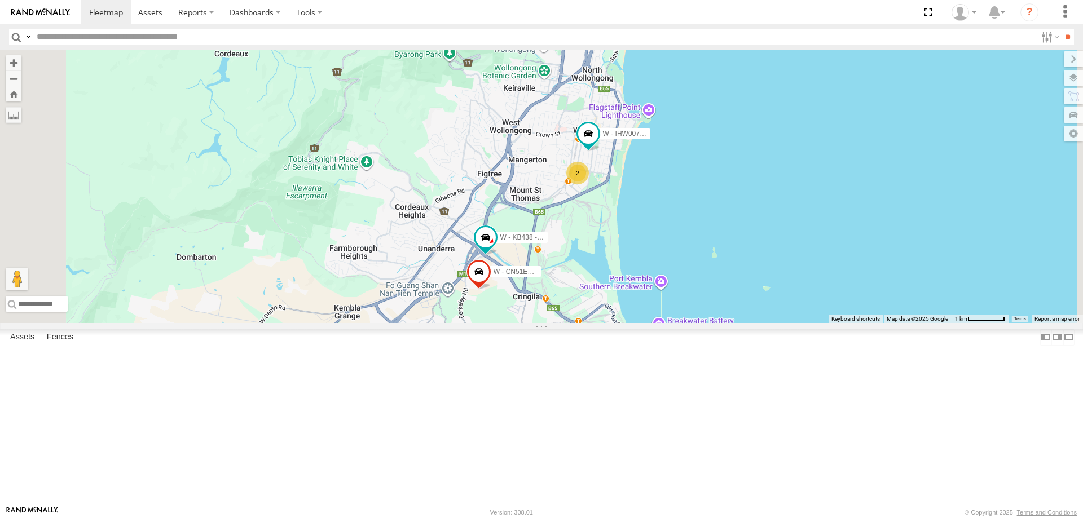
drag, startPoint x: 828, startPoint y: 397, endPoint x: 838, endPoint y: 271, distance: 126.3
click at [838, 271] on div "W - CN51ES - Cameron Ashby W - IHW007 - Paul Whatman W - KB438 - Navarone Darja…" at bounding box center [541, 187] width 1083 height 274
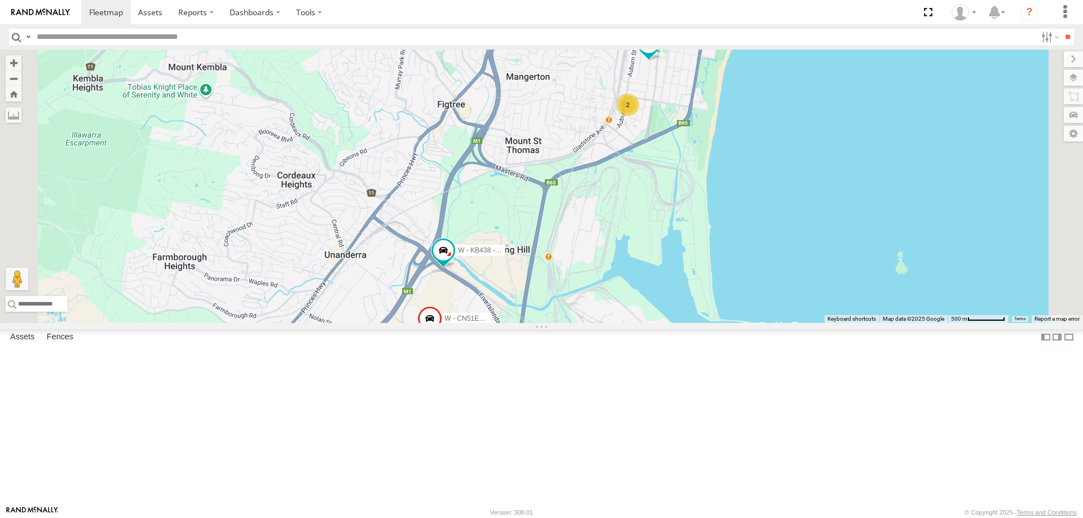
drag, startPoint x: 794, startPoint y: 244, endPoint x: 766, endPoint y: 287, distance: 51.0
click at [766, 287] on div "W - CN51ES - Cameron Ashby W - IHW007 - Paul Whatman W - KB438 - Navarone Darja…" at bounding box center [541, 187] width 1083 height 274
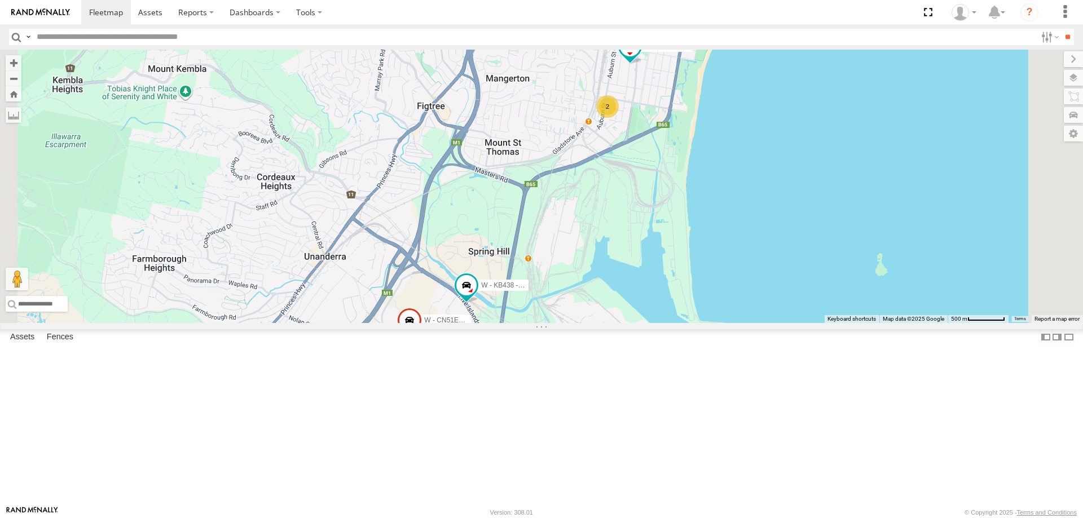
drag, startPoint x: 727, startPoint y: 299, endPoint x: 687, endPoint y: 299, distance: 40.1
click at [687, 299] on div "W - CN51ES - Cameron Ashby W - IHW007 - Paul Whatman W - KB438 - Navarone Darja…" at bounding box center [541, 187] width 1083 height 274
